Goal: Check status

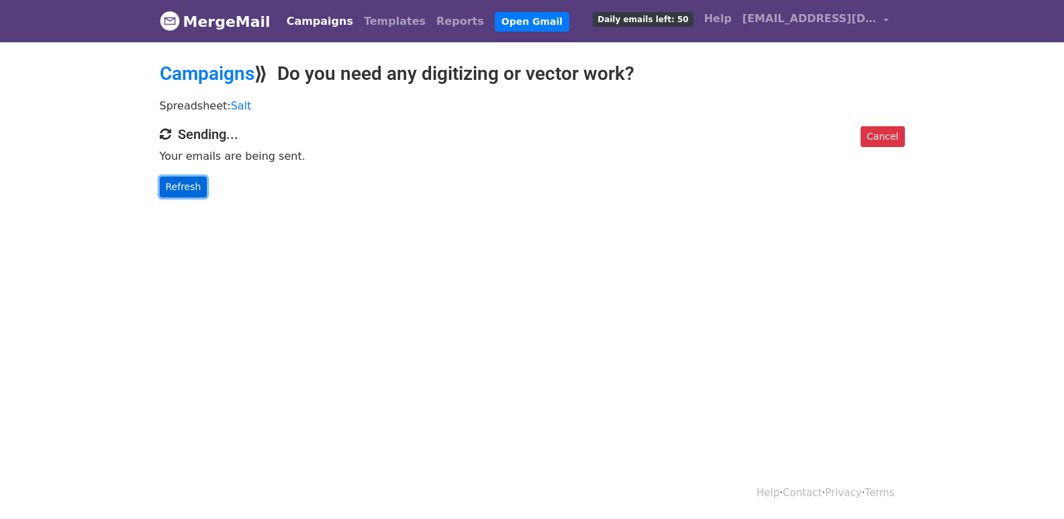
click at [188, 184] on link "Refresh" at bounding box center [184, 187] width 48 height 21
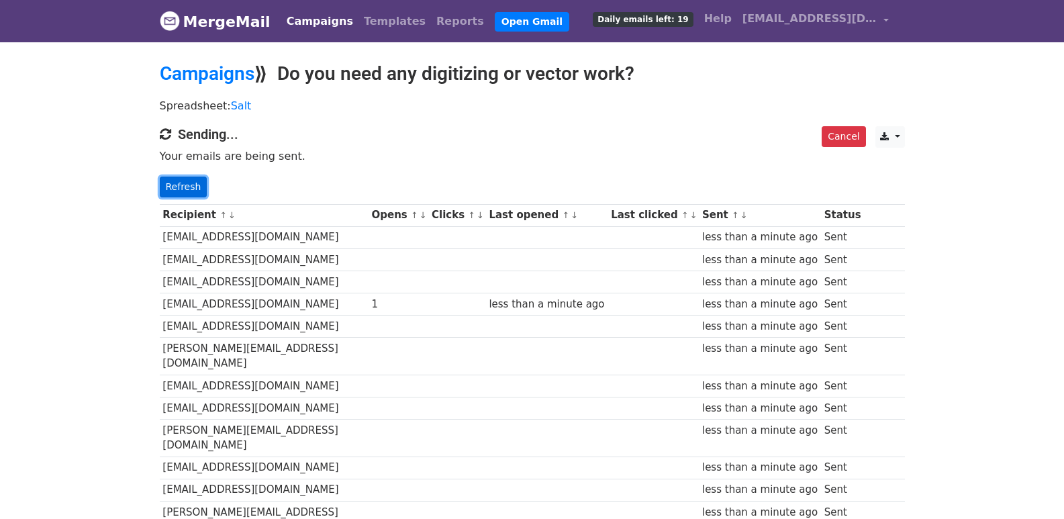
click at [183, 191] on link "Refresh" at bounding box center [184, 187] width 48 height 21
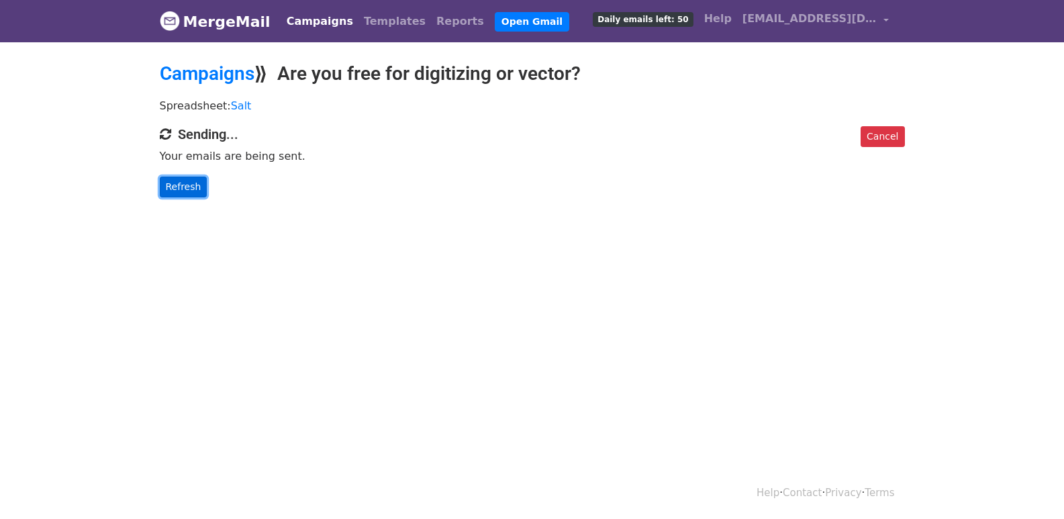
click at [183, 187] on link "Refresh" at bounding box center [184, 187] width 48 height 21
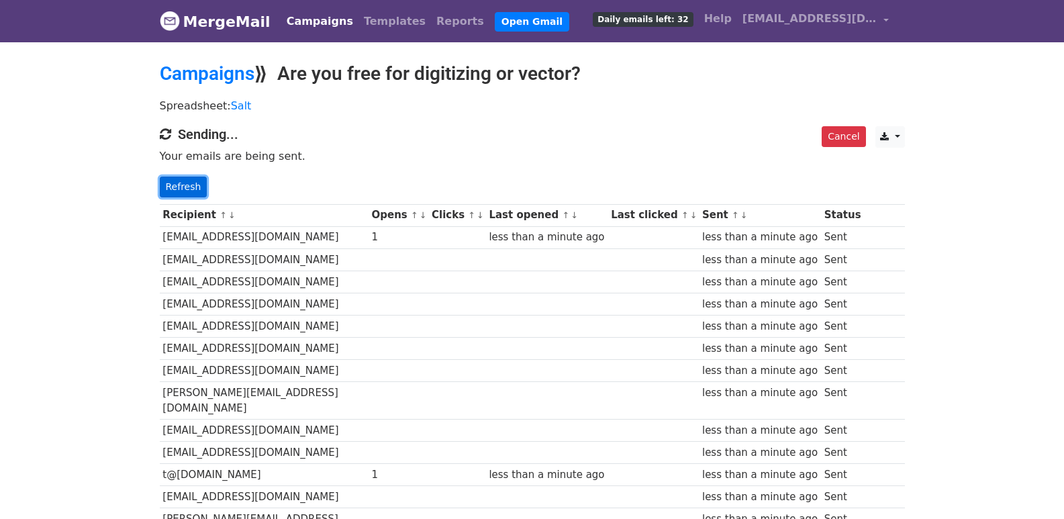
click at [192, 183] on link "Refresh" at bounding box center [184, 187] width 48 height 21
